Goal: Information Seeking & Learning: Learn about a topic

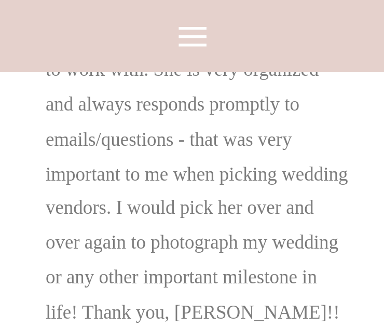
scroll to position [5349, 0]
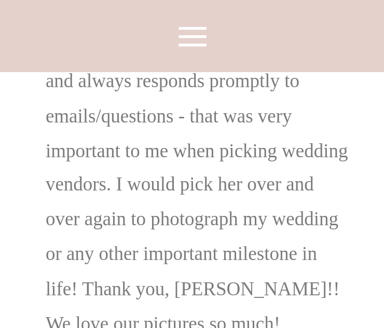
click at [186, 30] on icon at bounding box center [193, 36] width 28 height 19
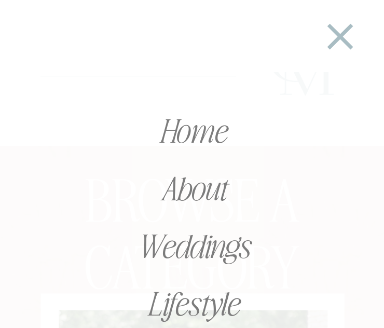
scroll to position [5712, 0]
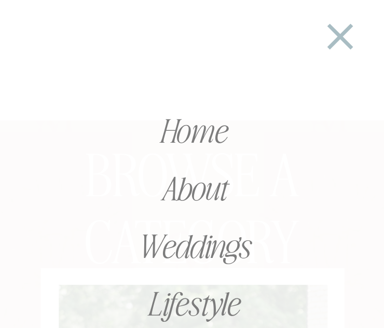
click at [218, 246] on nav "Weddings" at bounding box center [192, 245] width 277 height 37
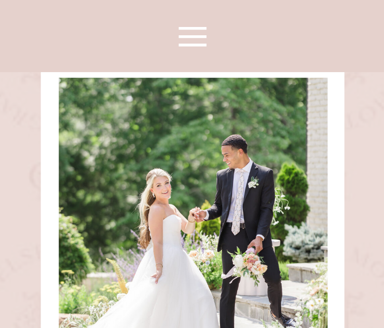
scroll to position [5920, 0]
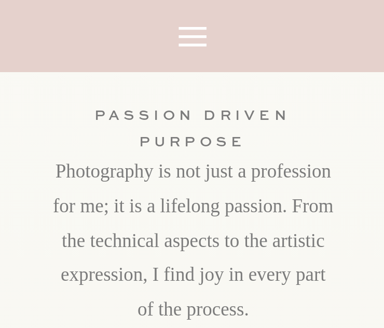
scroll to position [3323, 0]
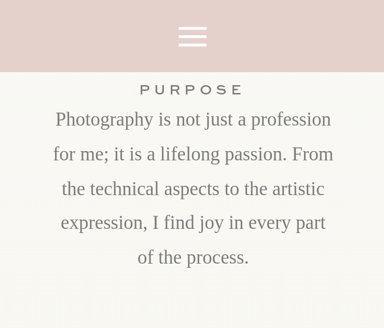
click at [204, 51] on icon at bounding box center [192, 37] width 45 height 45
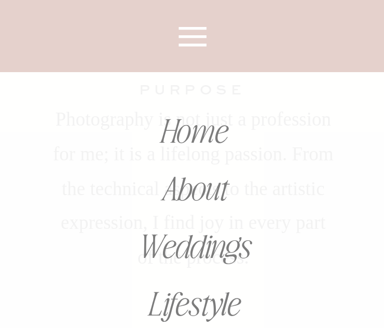
click at [212, 233] on nav "Weddings" at bounding box center [192, 245] width 277 height 37
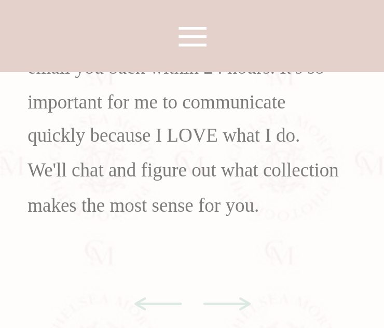
scroll to position [6231, 0]
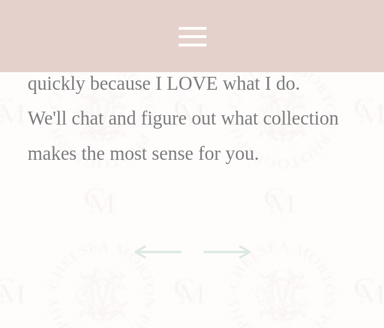
click at [246, 250] on icon at bounding box center [227, 252] width 47 height 13
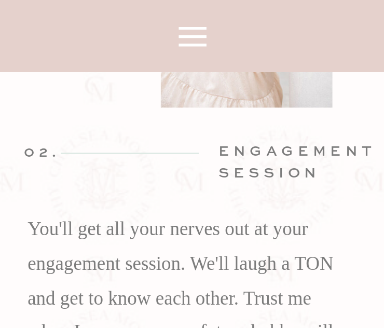
scroll to position [6035, 0]
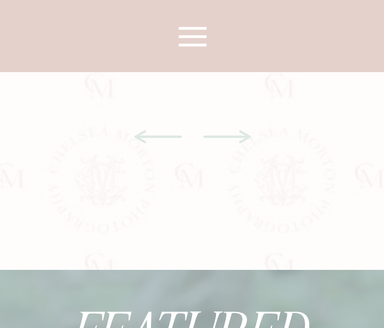
click at [231, 136] on icon at bounding box center [227, 136] width 47 height 13
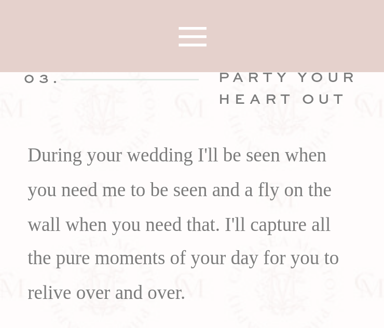
scroll to position [6087, 0]
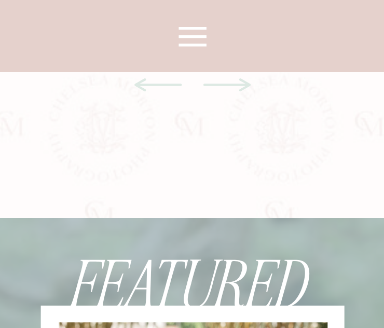
click at [233, 87] on icon at bounding box center [227, 85] width 60 height 60
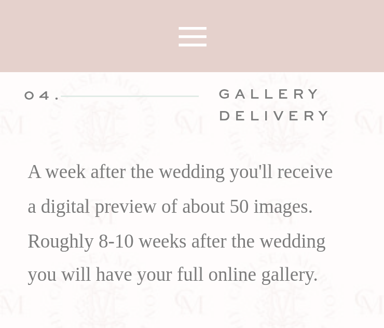
scroll to position [6058, 0]
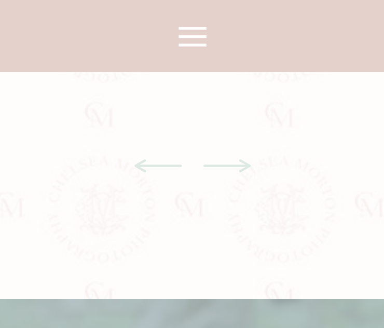
click at [242, 169] on icon at bounding box center [227, 166] width 60 height 60
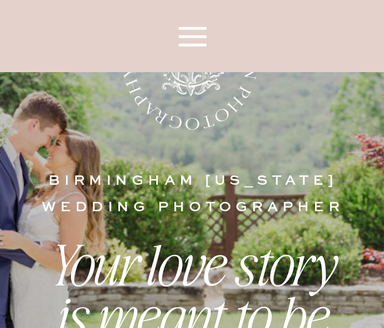
scroll to position [370, 0]
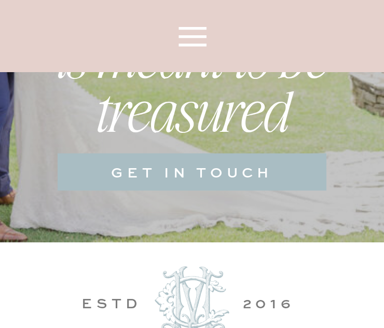
click at [230, 182] on h3 "get in touch" at bounding box center [192, 172] width 238 height 20
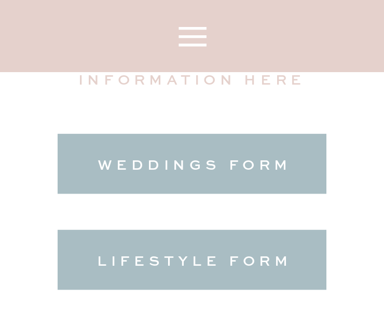
scroll to position [467, 0]
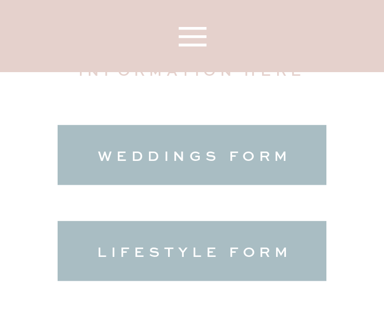
click at [151, 147] on h3 "weddings form" at bounding box center [194, 155] width 216 height 20
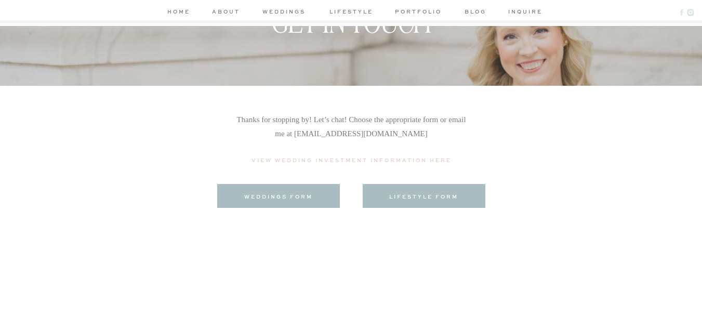
scroll to position [142, 0]
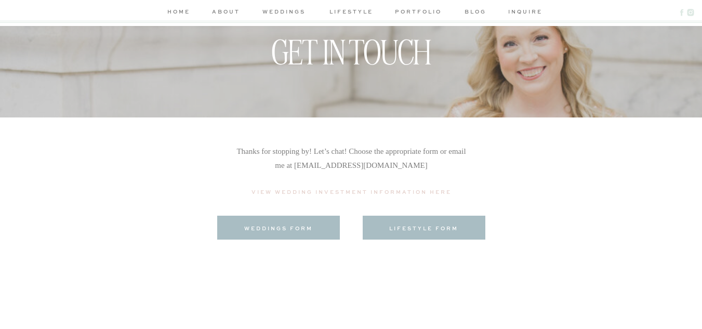
click at [384, 190] on p "View Wedding Investment Information Here" at bounding box center [352, 192] width 208 height 11
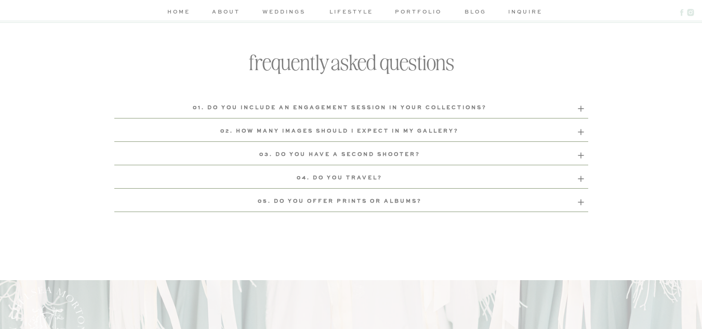
scroll to position [3531, 0]
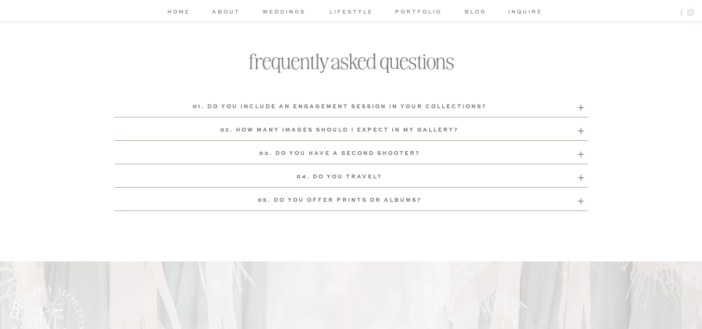
click at [437, 130] on b "02. How many images should I expect in my gallery?" at bounding box center [339, 129] width 238 height 5
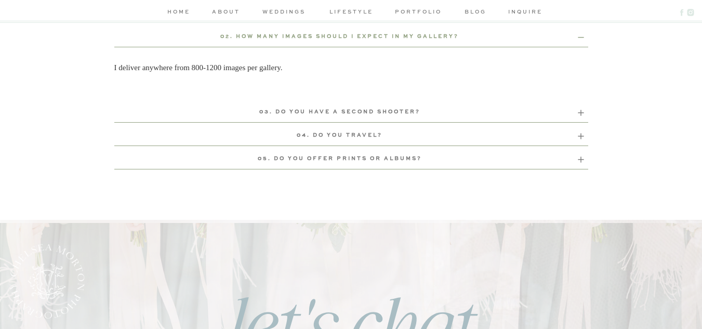
scroll to position [3627, 0]
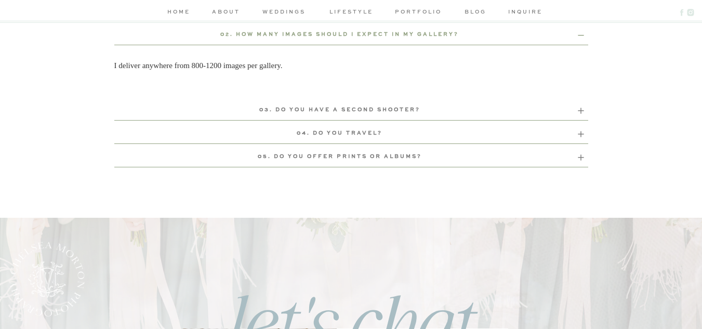
click at [415, 110] on b "03. Do you have a second shooter?" at bounding box center [339, 109] width 161 height 5
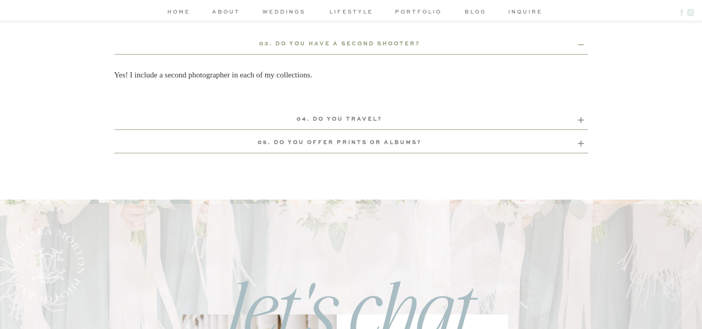
scroll to position [3702, 0]
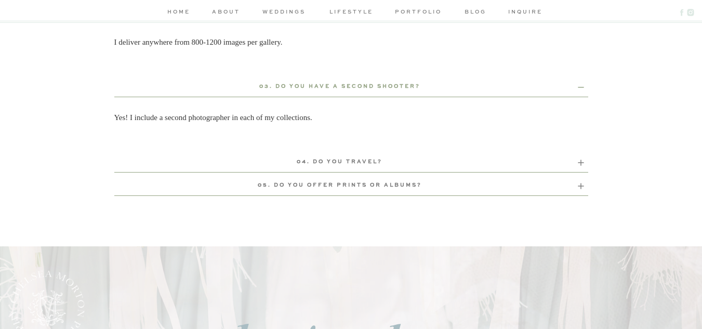
click at [386, 184] on b "05. Do you offer prints or albums?" at bounding box center [340, 184] width 164 height 5
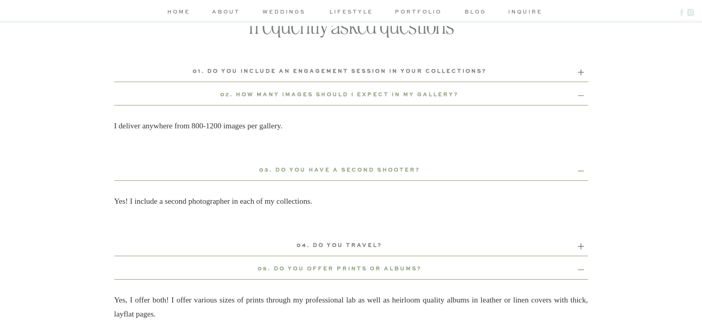
scroll to position [3541, 0]
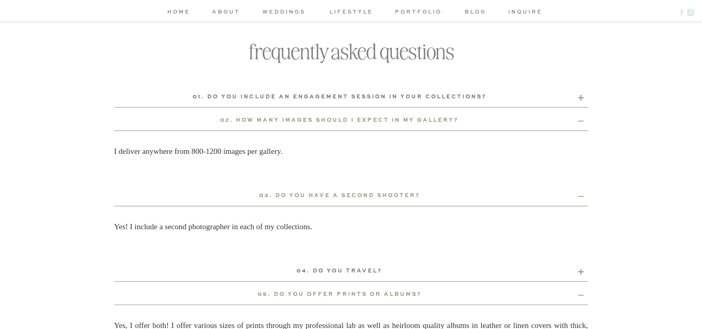
click at [412, 96] on b "01. Do you include an engagement session in your collections?" at bounding box center [340, 96] width 294 height 5
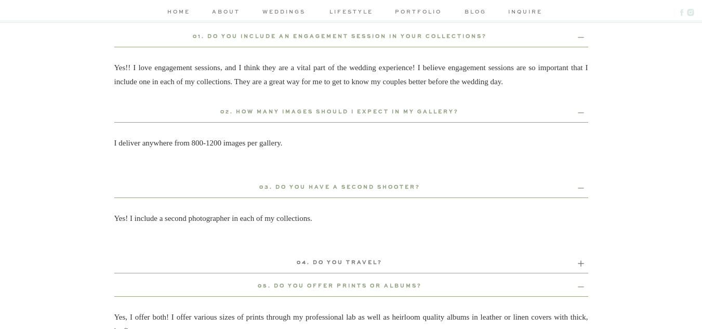
scroll to position [3603, 0]
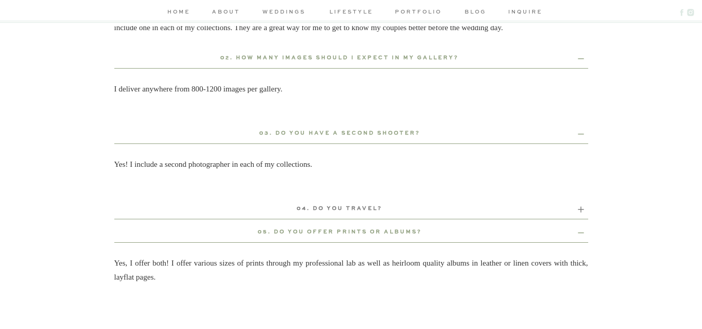
click at [382, 209] on p "04. Do you travel?" at bounding box center [339, 209] width 451 height 11
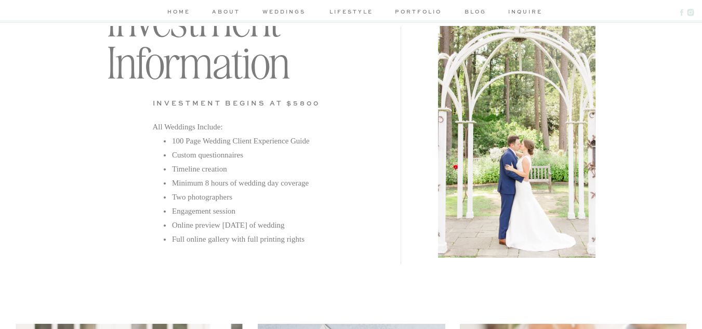
scroll to position [2946, 0]
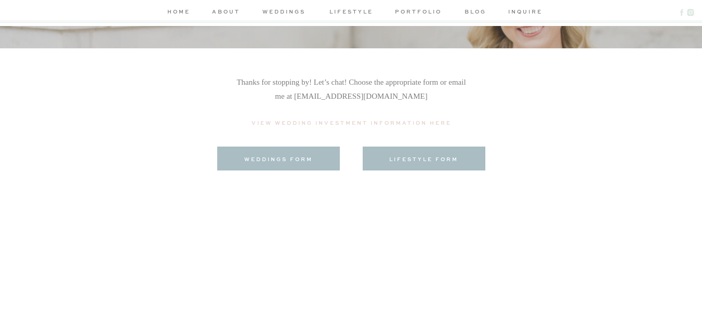
scroll to position [194, 0]
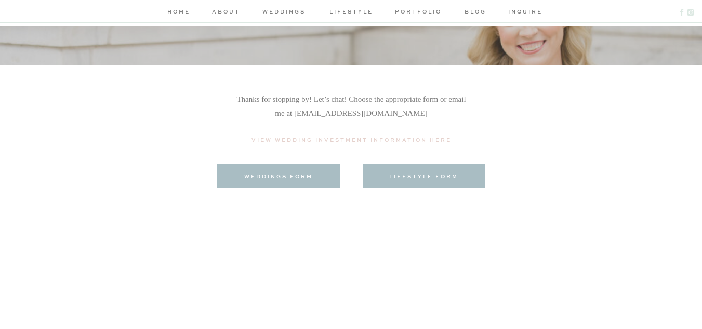
click at [296, 170] on div at bounding box center [278, 176] width 123 height 24
click at [285, 182] on div at bounding box center [278, 176] width 123 height 24
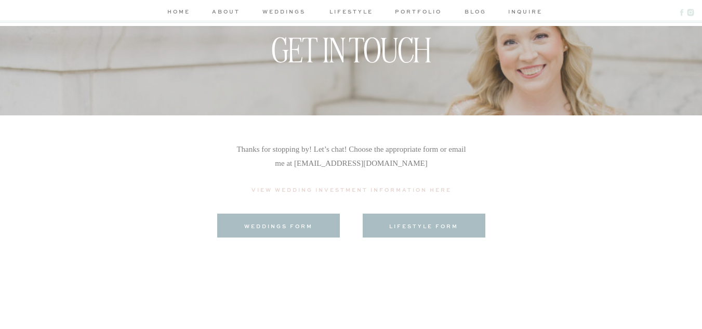
scroll to position [143, 0]
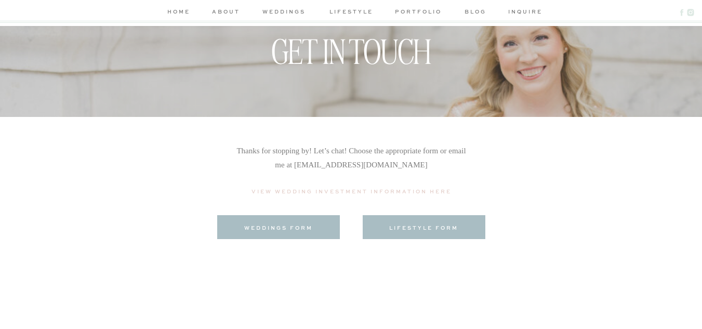
drag, startPoint x: 445, startPoint y: 164, endPoint x: 301, endPoint y: 160, distance: 144.4
click at [301, 160] on p "Thanks for stopping by! Let’s chat! Choose the appropriate form or email me at …" at bounding box center [351, 165] width 231 height 43
copy p "[PERSON_NAME][EMAIL_ADDRESS][DOMAIN_NAME]"
